Goal: Information Seeking & Learning: Learn about a topic

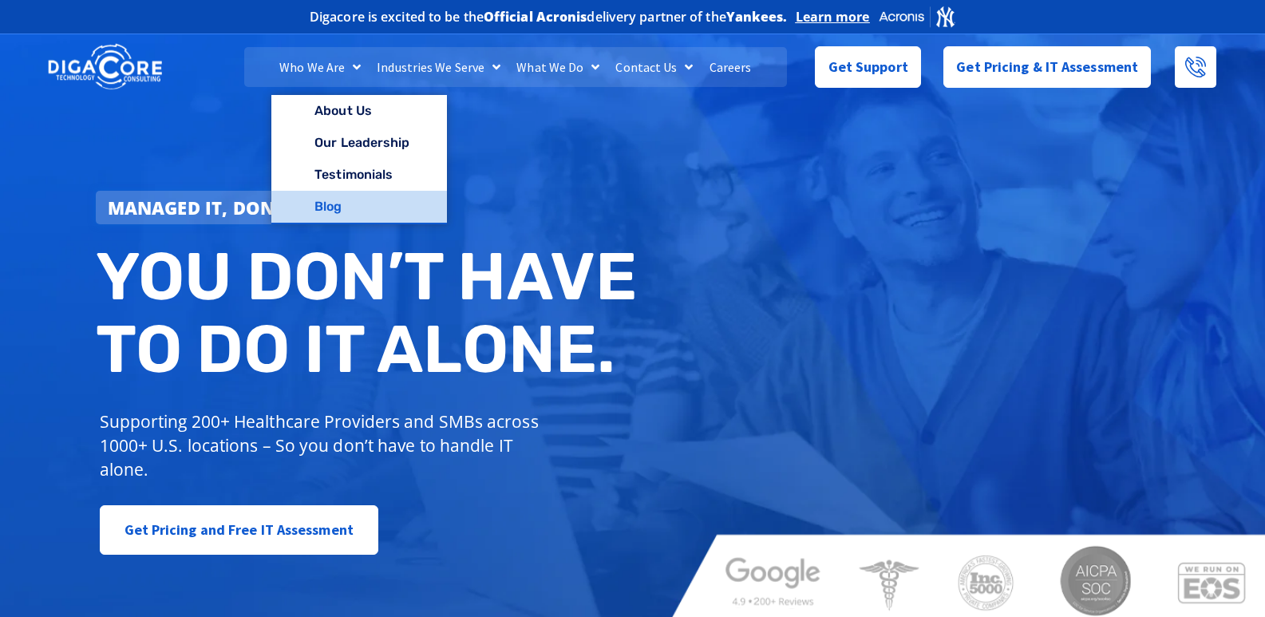
click at [337, 192] on link "Blog" at bounding box center [358, 207] width 175 height 32
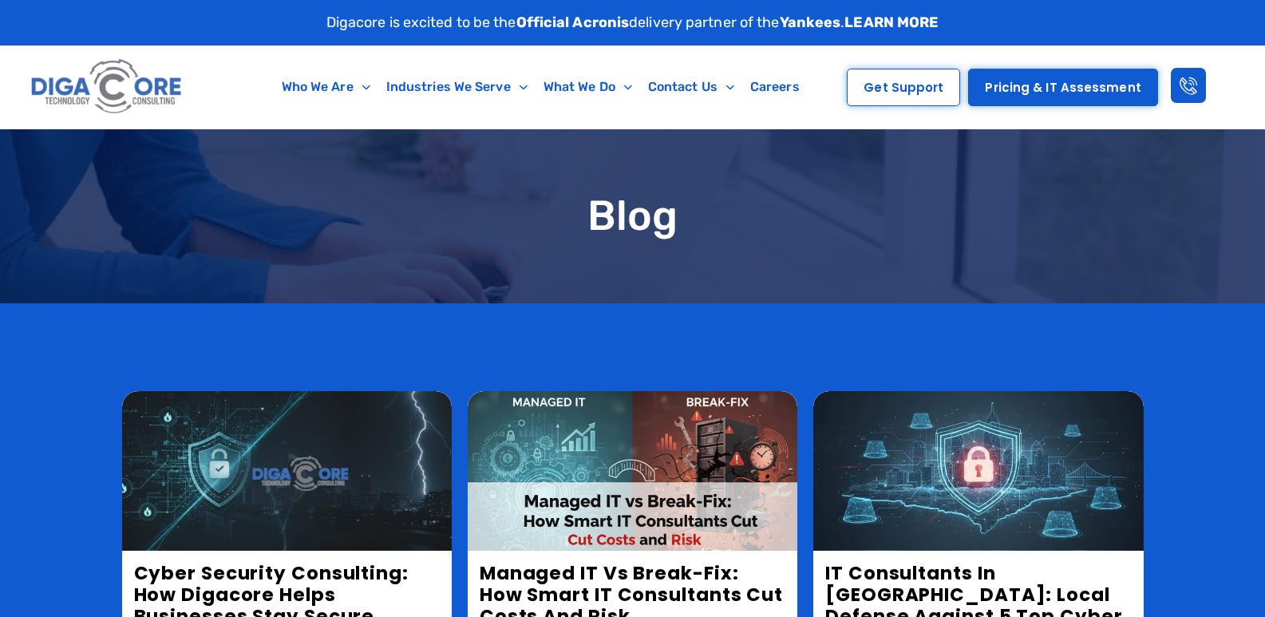
scroll to position [1031, 0]
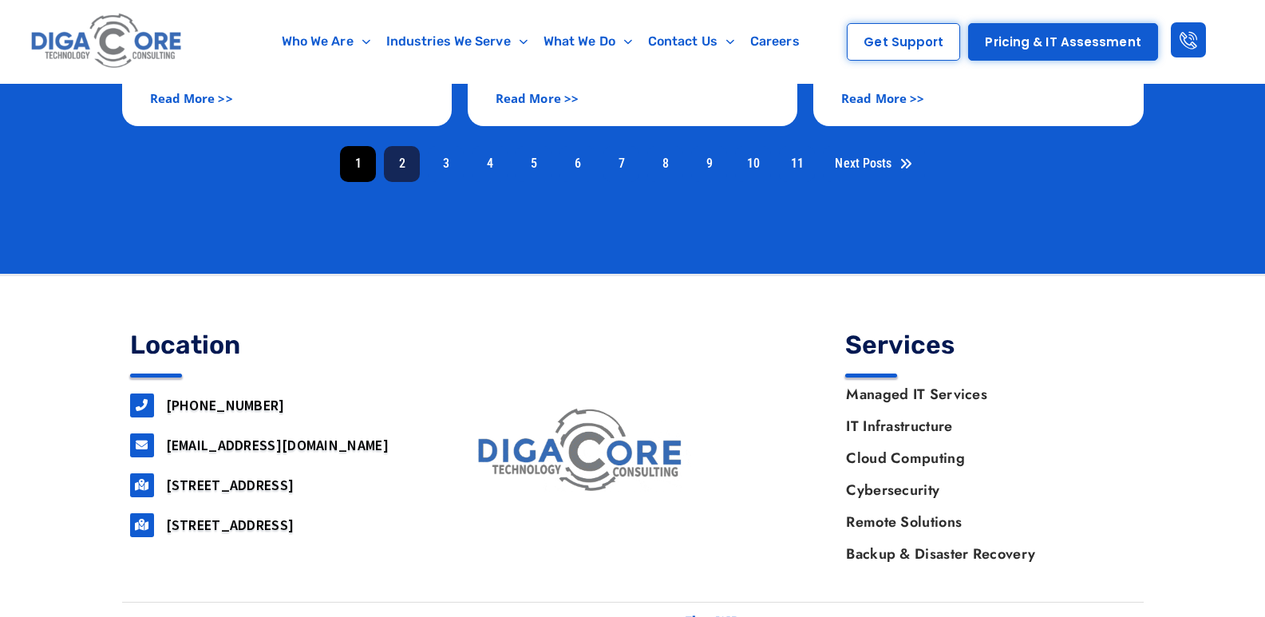
click at [410, 146] on link "2" at bounding box center [402, 164] width 36 height 36
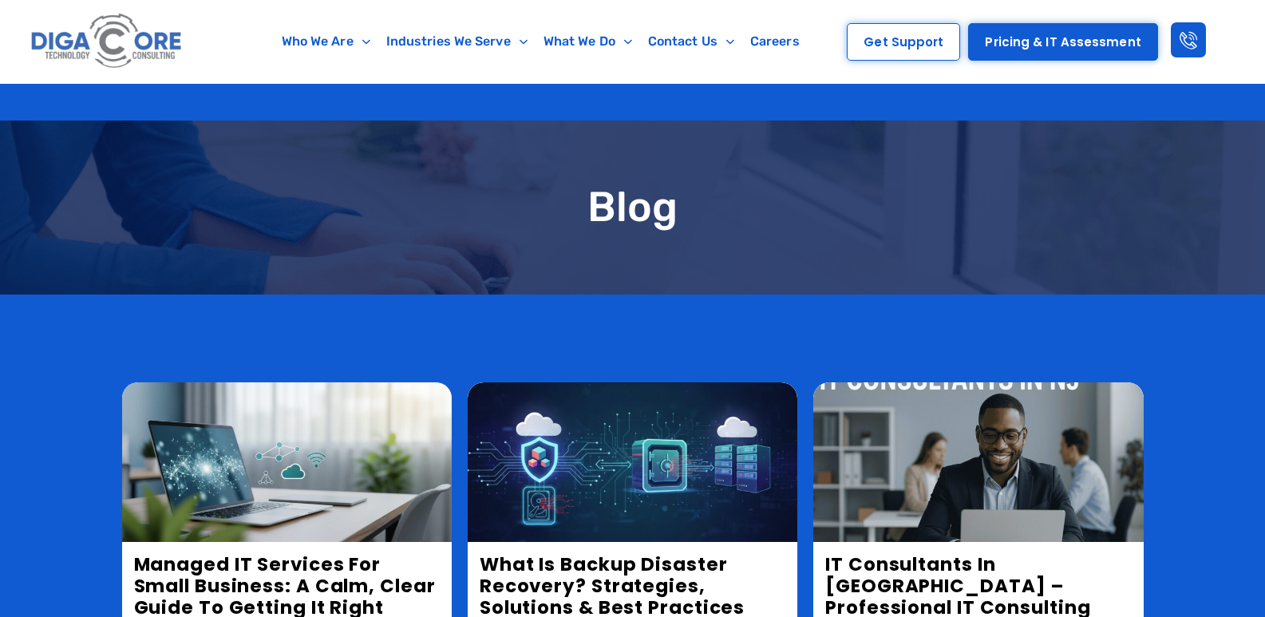
scroll to position [319, 0]
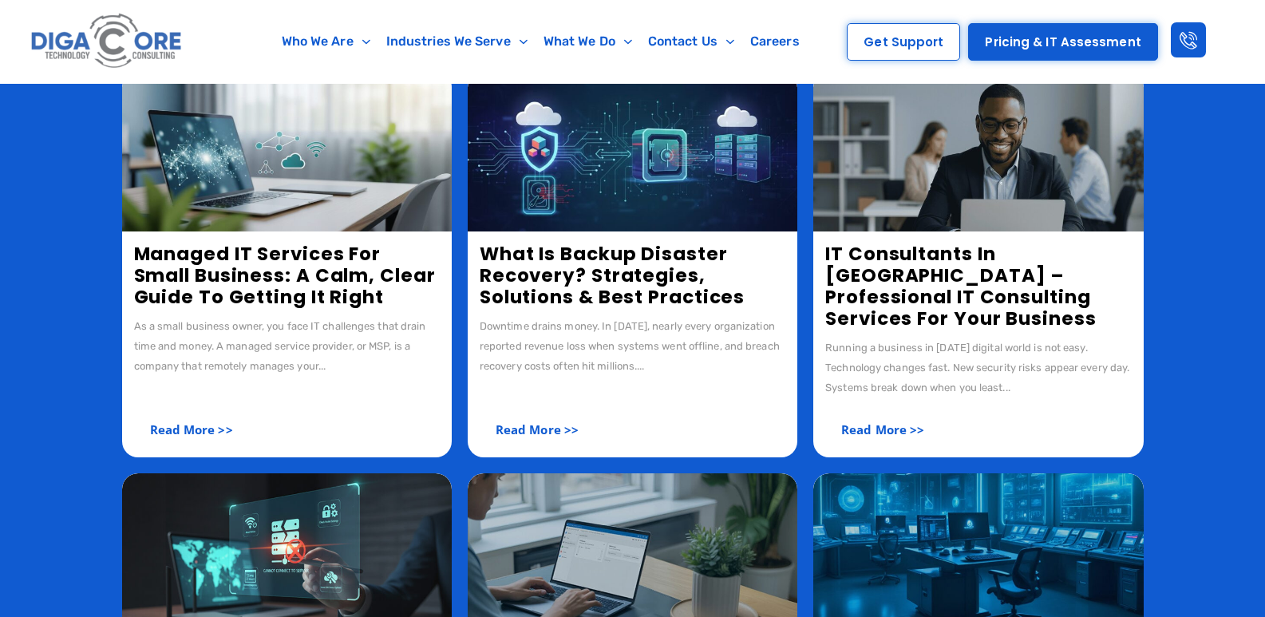
click at [851, 250] on link "IT Consultants in NJ – Professional IT Consulting Services for Your Business" at bounding box center [961, 286] width 271 height 90
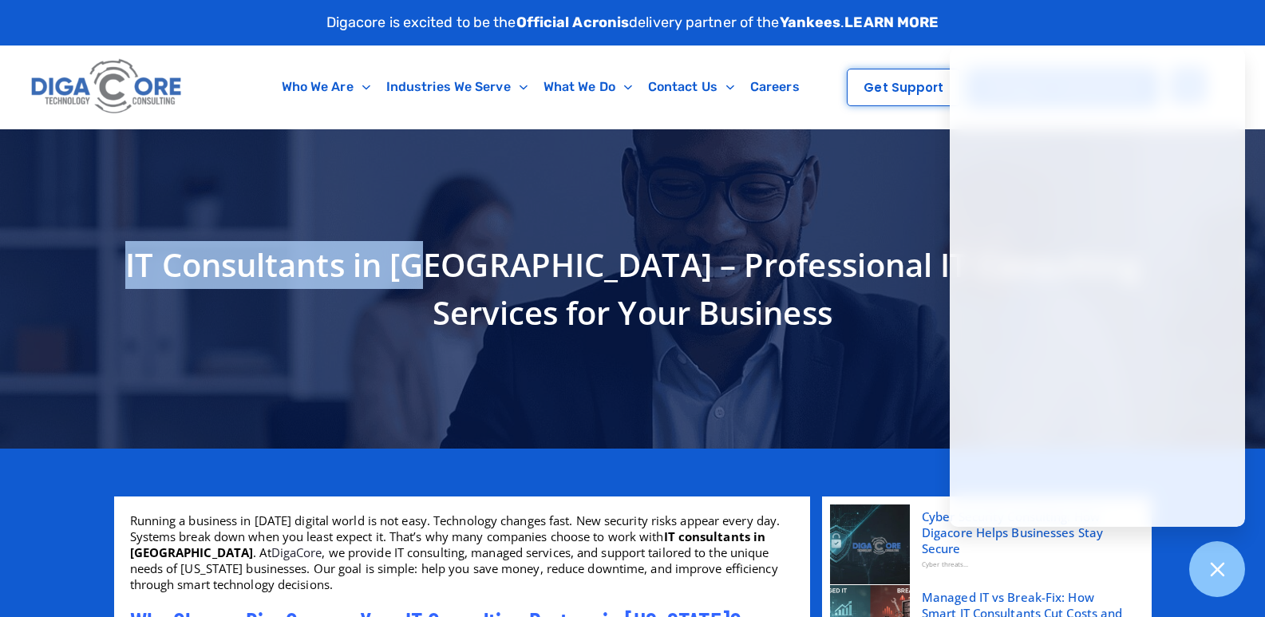
copy h1 "IT Consultants in [GEOGRAPHIC_DATA]"
drag, startPoint x: 434, startPoint y: 268, endPoint x: 126, endPoint y: 262, distance: 307.4
click at [126, 262] on h1 "IT Consultants in [GEOGRAPHIC_DATA] – Professional IT Consulting Services for Y…" at bounding box center [633, 289] width 1022 height 96
